Goal: Browse casually: Explore the website without a specific task or goal

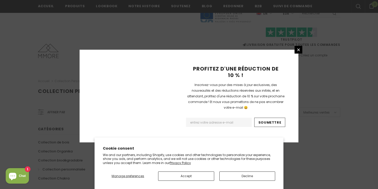
scroll to position [352, 0]
